Goal: Find specific page/section: Find specific page/section

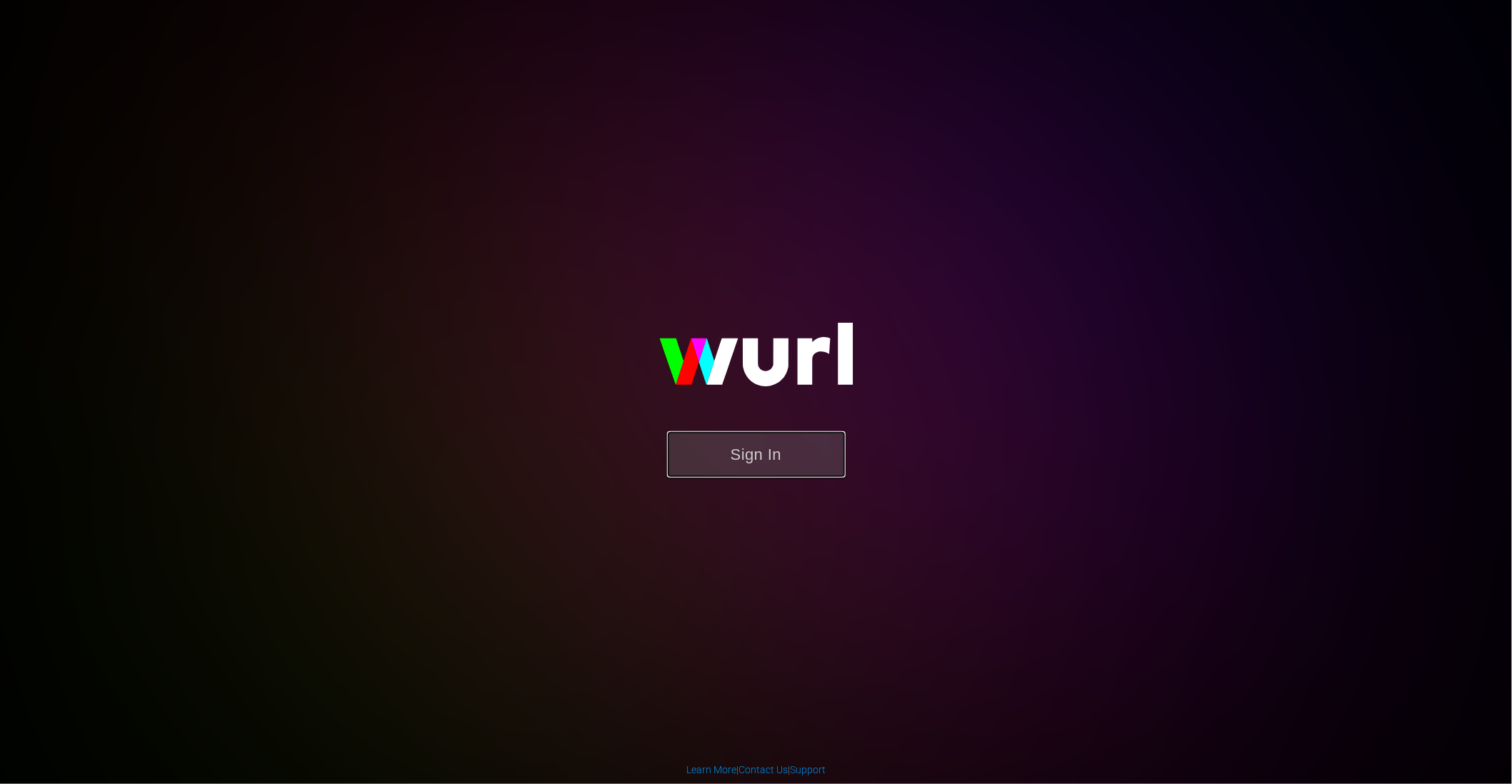
click at [727, 455] on button "Sign In" at bounding box center [756, 455] width 178 height 46
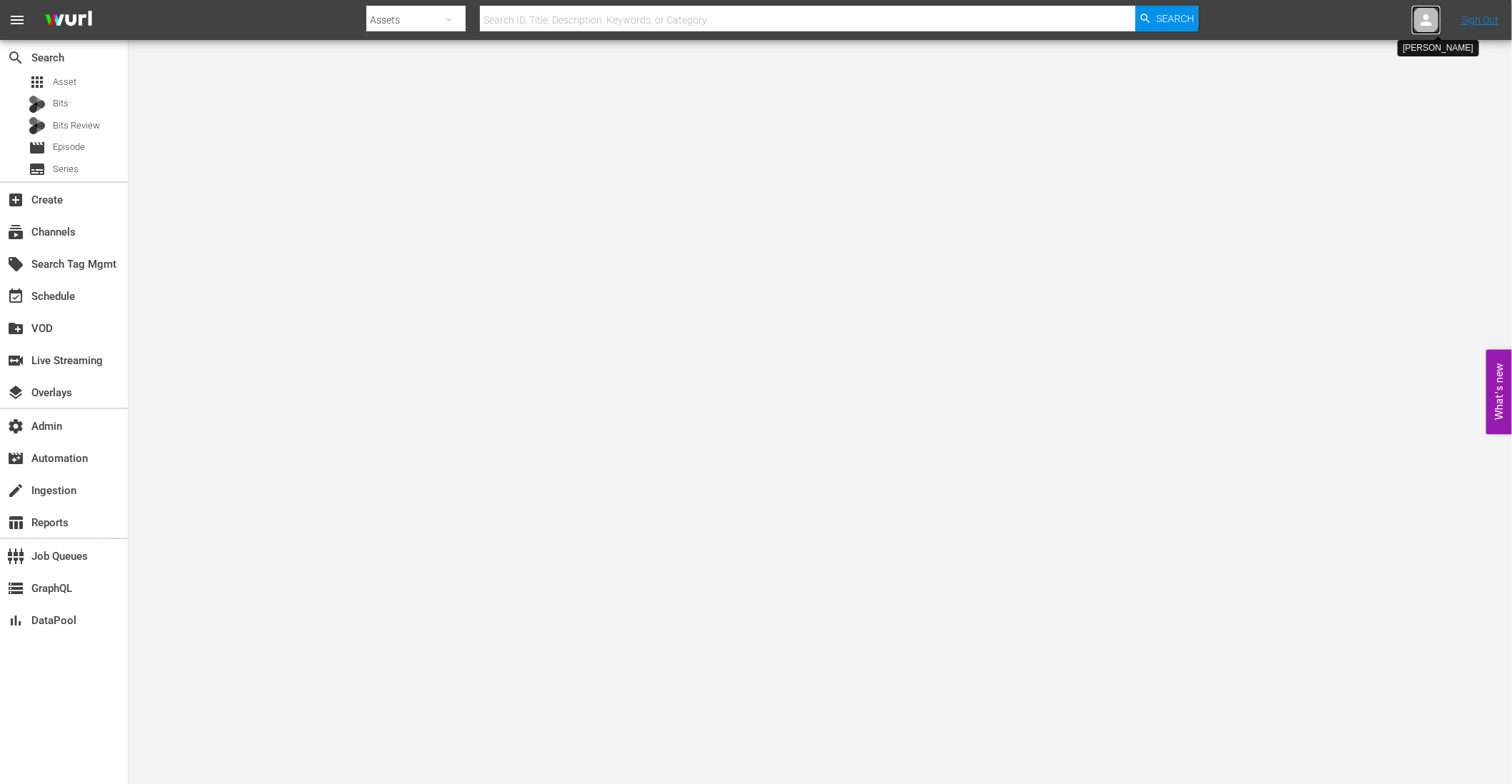
click at [1421, 28] on icon at bounding box center [1426, 19] width 17 height 17
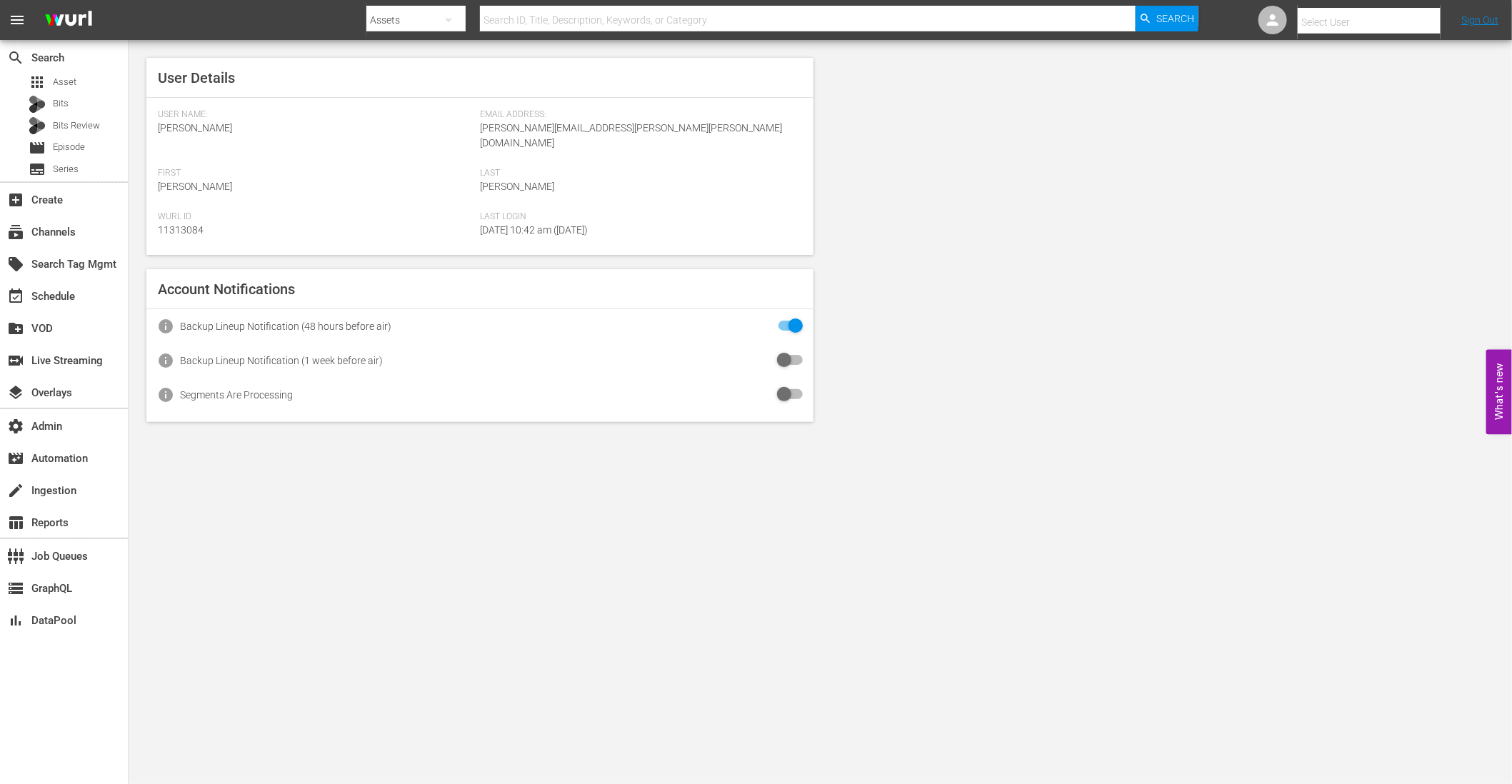
click at [1414, 28] on input "text" at bounding box center [1389, 22] width 183 height 34
paste input "sarah@aparentmedia.com"
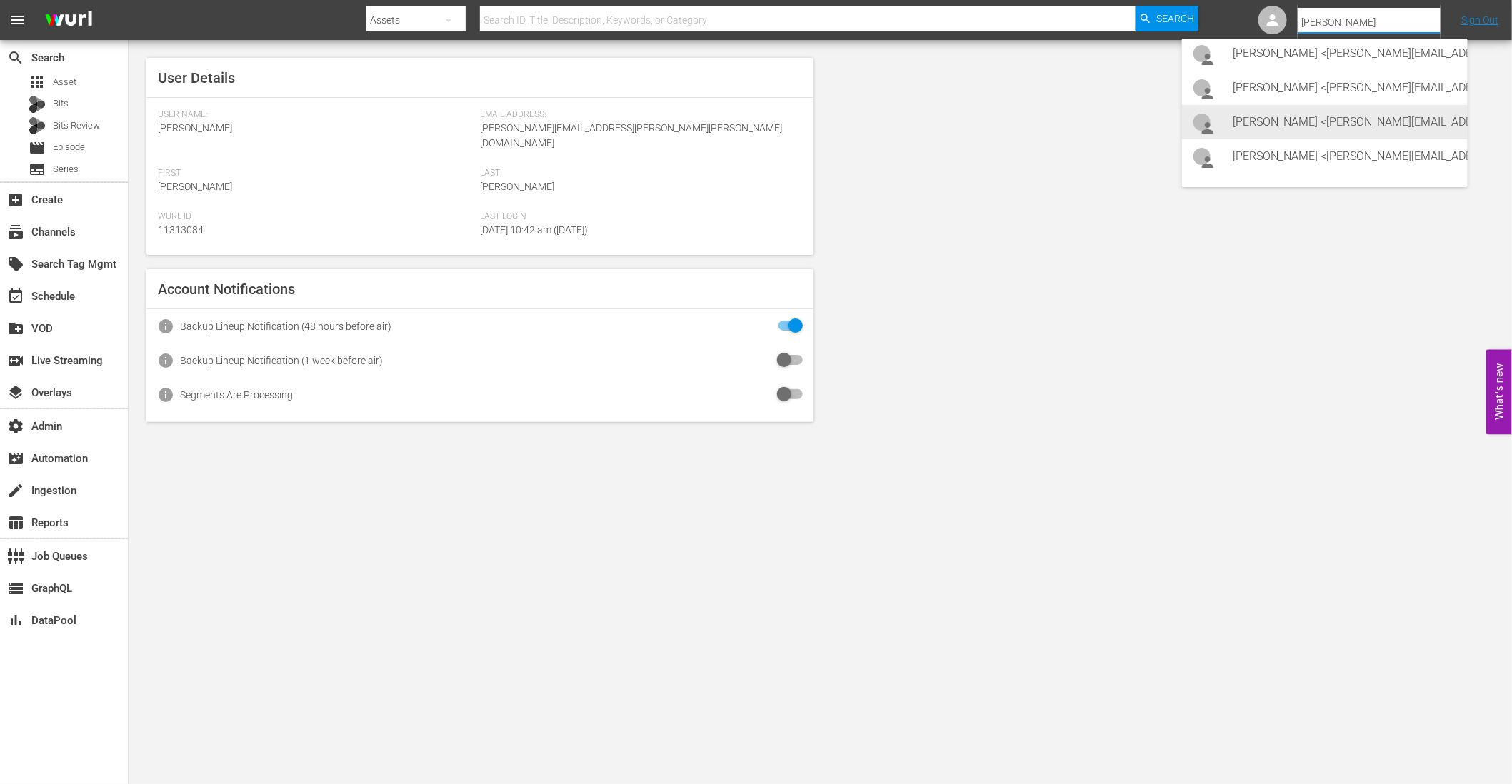
scroll to position [9, 0]
type input "sarah"
click at [1192, 347] on div "User Details User Name: Jess Calvert Email Address: jess.calvert@wurl.com First…" at bounding box center [820, 240] width 1383 height 400
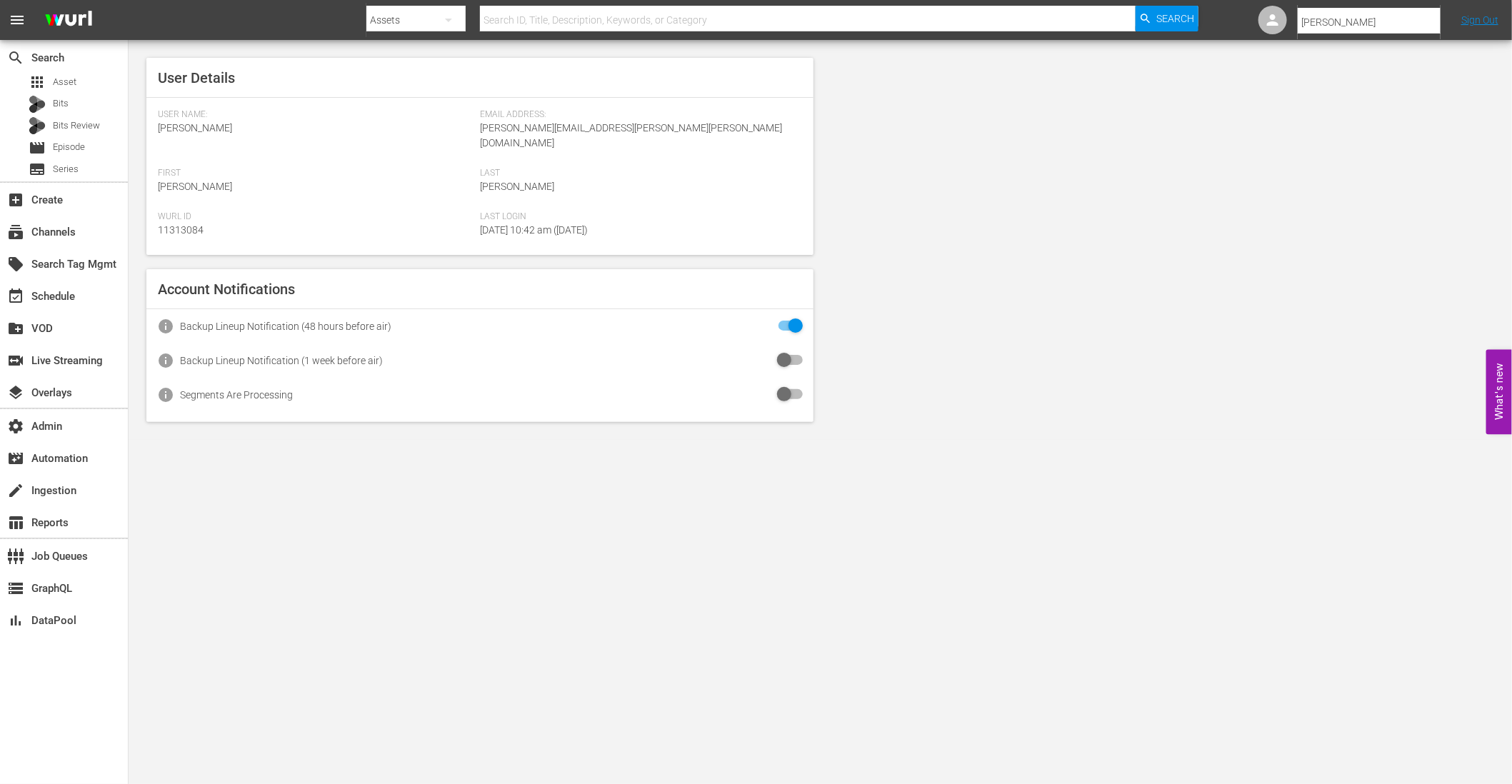
click at [1132, 132] on div "User Details User Name: Jess Calvert Email Address: jess.calvert@wurl.com First…" at bounding box center [820, 240] width 1383 height 400
